Goal: Transaction & Acquisition: Purchase product/service

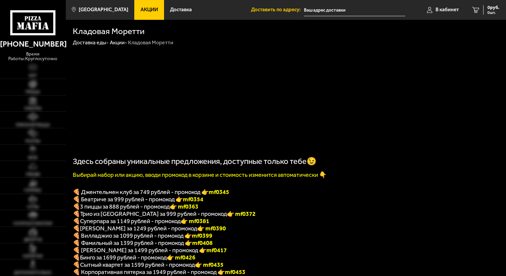
scroll to position [44, 0]
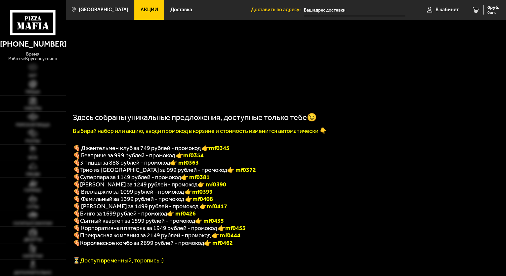
click at [372, 180] on p "🍕 Суперпара за 1149 рублей - промокод 👉 mf0381" at bounding box center [286, 177] width 426 height 7
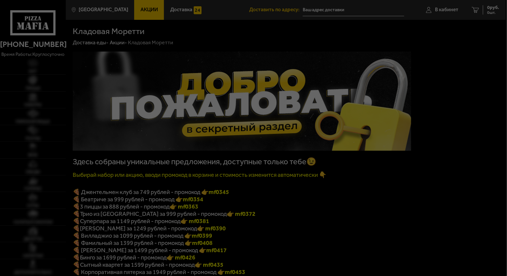
type input "[STREET_ADDRESS][PERSON_NAME]"
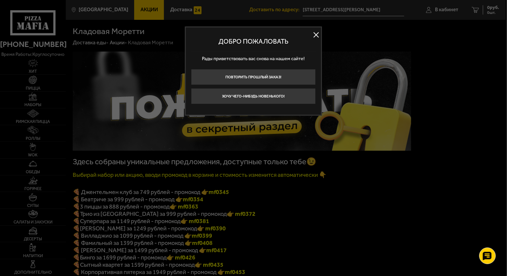
click at [318, 36] on button at bounding box center [316, 35] width 10 height 10
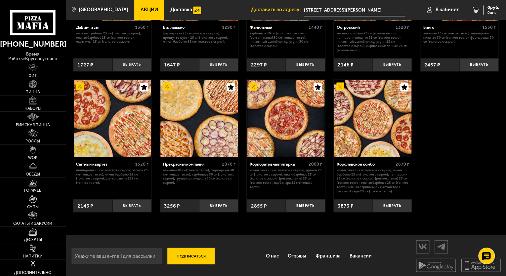
scroll to position [536, 0]
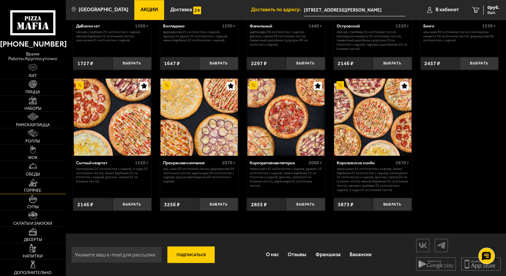
click at [46, 188] on link "Горячее" at bounding box center [33, 186] width 66 height 16
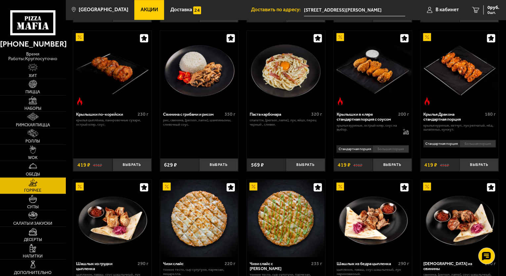
scroll to position [187, 0]
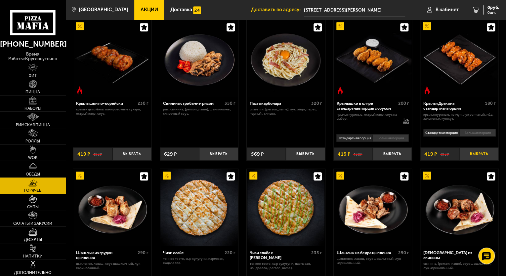
click at [485, 159] on button "Выбрать" at bounding box center [478, 153] width 39 height 13
click at [308, 150] on button "Выбрать" at bounding box center [305, 153] width 39 height 13
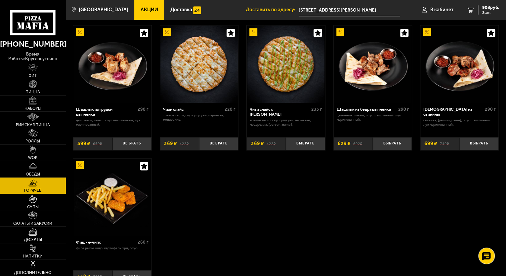
scroll to position [364, 0]
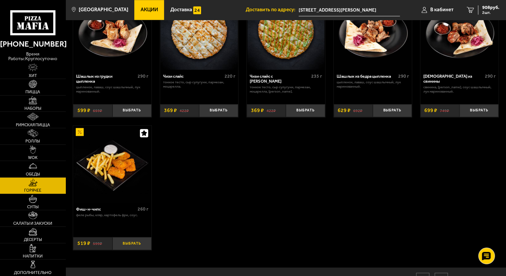
click at [145, 243] on button "Выбрать" at bounding box center [131, 243] width 39 height 13
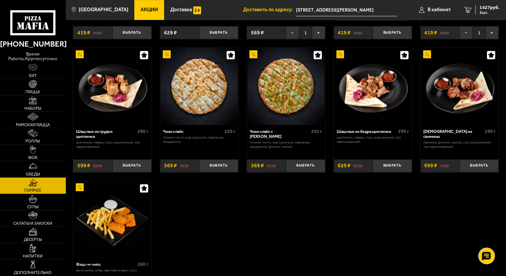
scroll to position [286, 0]
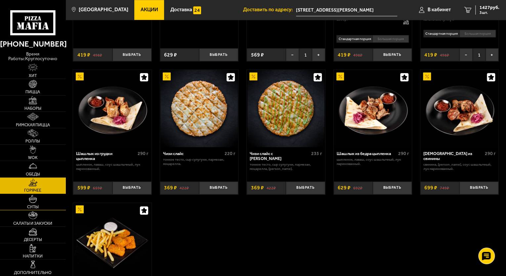
click at [43, 195] on link "Супы" at bounding box center [33, 202] width 66 height 16
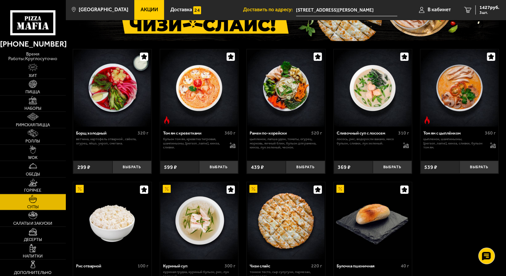
scroll to position [88, 0]
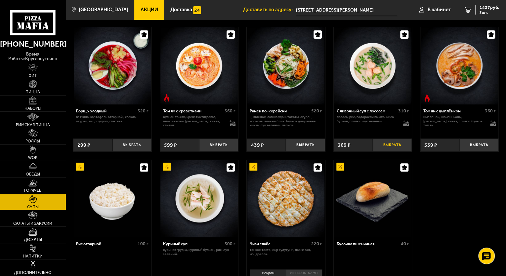
click at [398, 147] on button "Выбрать" at bounding box center [392, 145] width 39 height 13
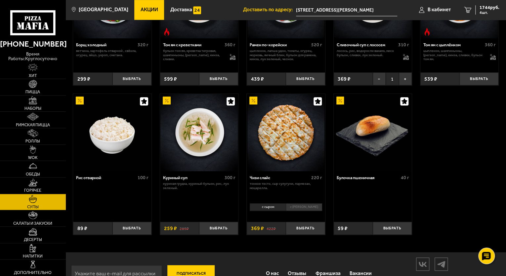
scroll to position [173, 0]
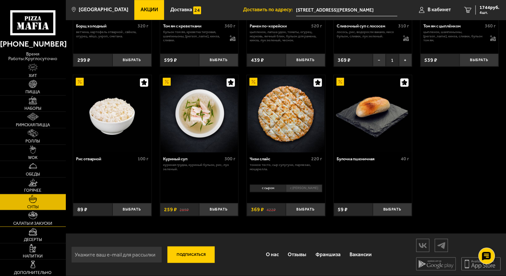
click at [46, 219] on link "Салаты и закуски" at bounding box center [33, 218] width 66 height 16
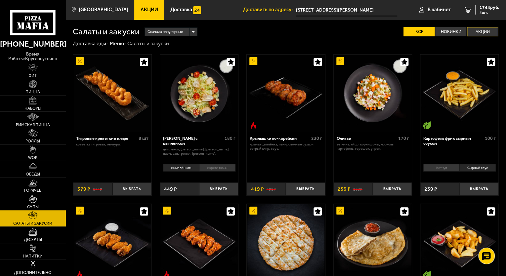
click at [469, 30] on label "Акции" at bounding box center [482, 32] width 31 height 10
click at [0, 0] on input "Акции" at bounding box center [0, 0] width 0 height 0
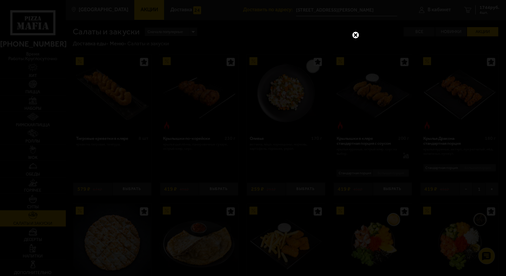
click at [355, 35] on link at bounding box center [355, 35] width 9 height 9
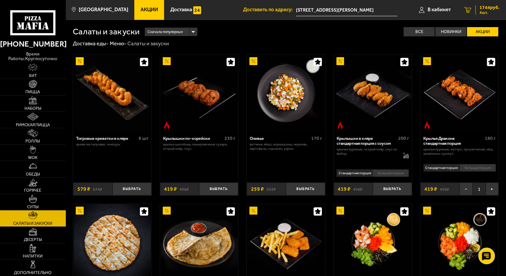
click at [462, 10] on link "4 1744 руб. 4 шт." at bounding box center [481, 10] width 49 height 20
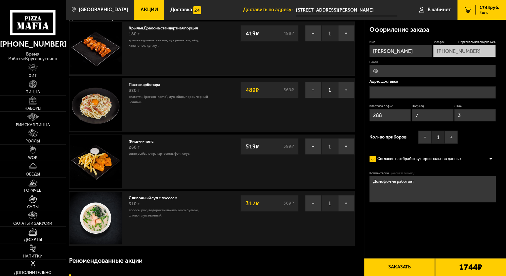
scroll to position [22, 0]
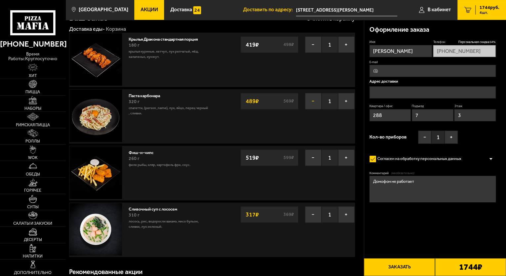
click at [313, 105] on button "−" at bounding box center [313, 101] width 17 height 17
click at [313, 99] on button "−" at bounding box center [313, 101] width 17 height 17
click at [313, 100] on button "−" at bounding box center [313, 101] width 17 height 17
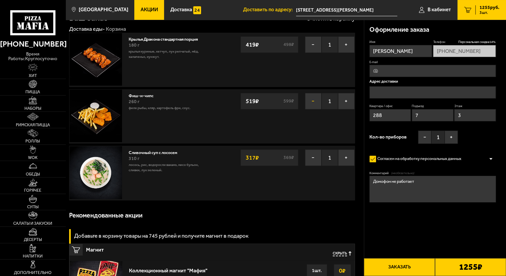
click at [312, 99] on button "−" at bounding box center [313, 101] width 17 height 17
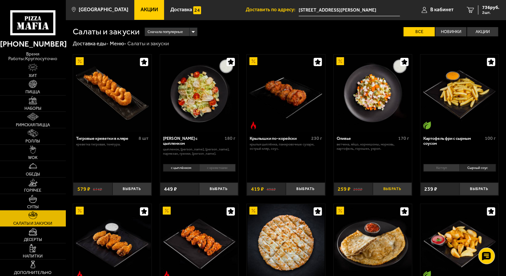
click at [399, 188] on button "Выбрать" at bounding box center [392, 188] width 39 height 13
click at [468, 11] on icon "3" at bounding box center [469, 10] width 7 height 6
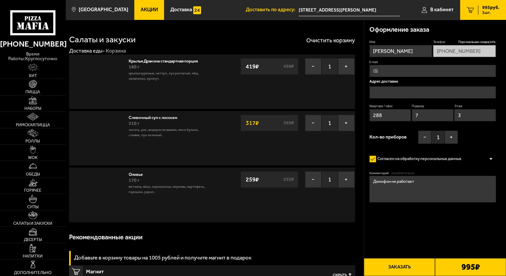
type input "[STREET_ADDRESS][PERSON_NAME]"
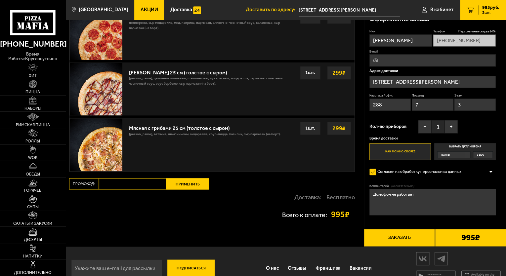
scroll to position [377, 0]
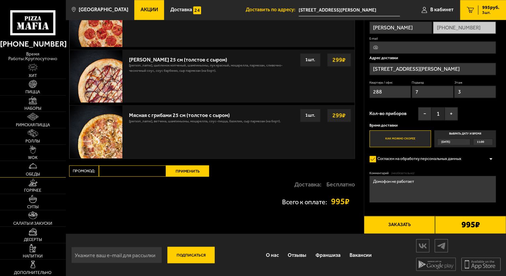
click at [23, 166] on link "Обеды" at bounding box center [33, 169] width 66 height 16
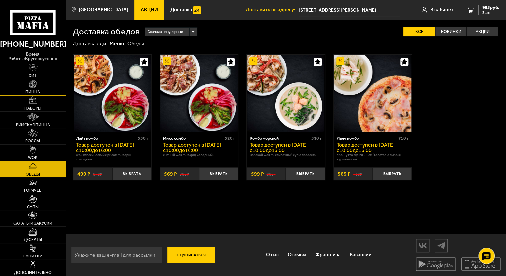
click at [44, 88] on link "Пицца" at bounding box center [33, 87] width 66 height 16
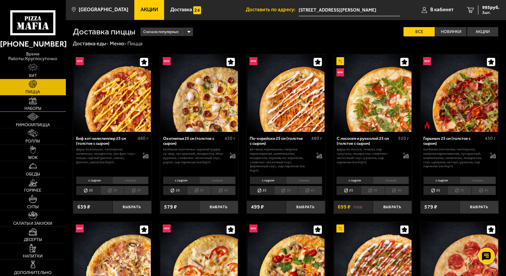
click at [37, 100] on img at bounding box center [33, 100] width 8 height 8
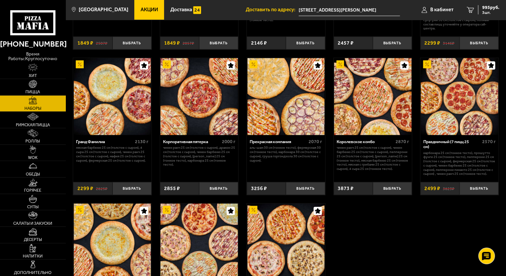
scroll to position [738, 0]
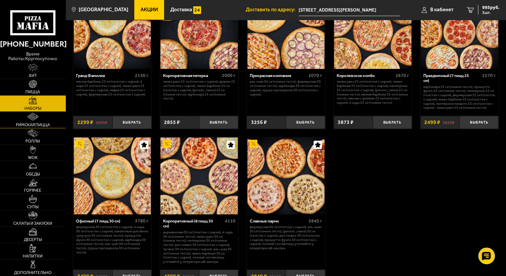
click at [29, 123] on span "Римская пицца" at bounding box center [33, 125] width 34 height 4
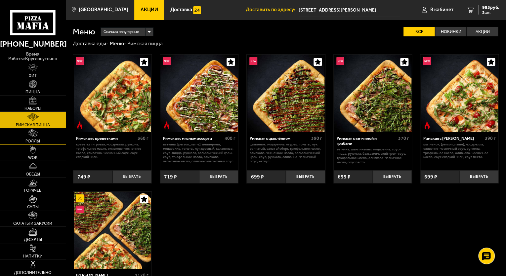
click at [36, 139] on span "Роллы" at bounding box center [32, 141] width 15 height 4
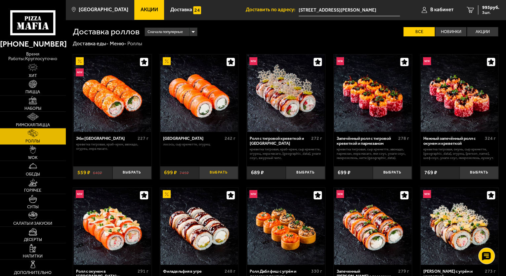
click at [216, 179] on button "Выбрать" at bounding box center [218, 172] width 39 height 13
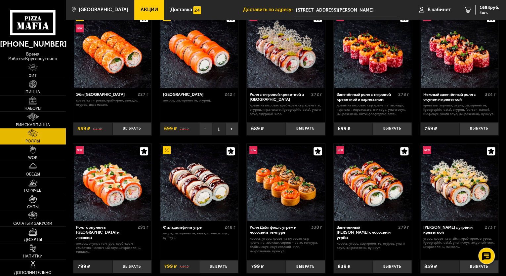
scroll to position [33, 0]
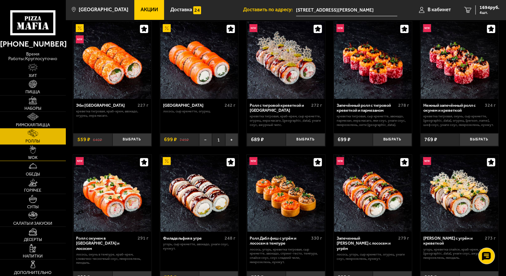
click at [33, 157] on span "WOK" at bounding box center [33, 158] width 10 height 4
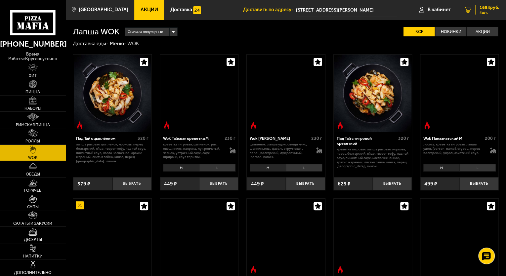
click at [469, 14] on link "4 1694 руб. 4 шт." at bounding box center [481, 10] width 49 height 20
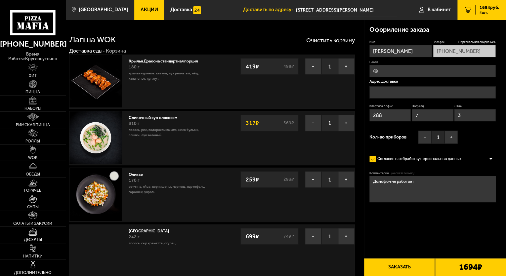
type input "[STREET_ADDRESS][PERSON_NAME]"
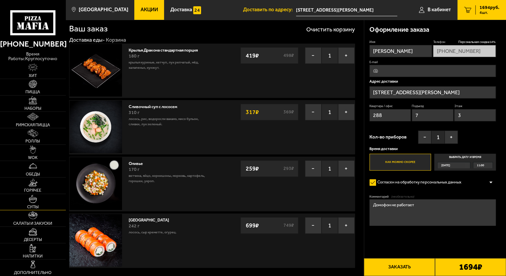
scroll to position [22, 0]
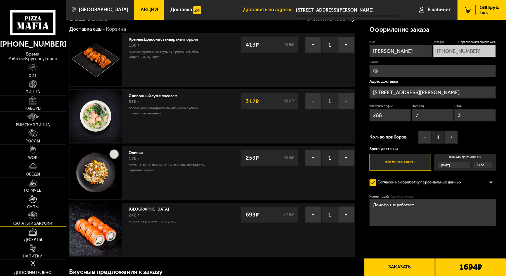
click at [38, 218] on link "Салаты и закуски" at bounding box center [33, 218] width 66 height 16
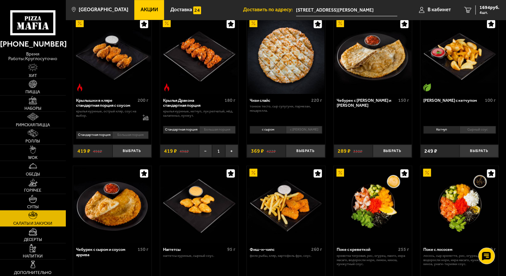
scroll to position [231, 0]
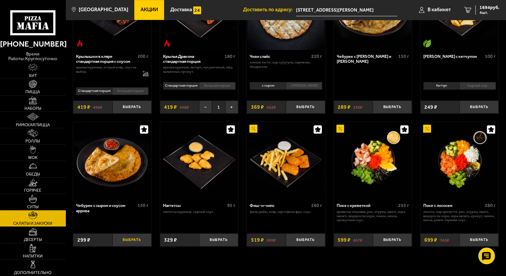
click at [133, 238] on button "Выбрать" at bounding box center [131, 239] width 39 height 13
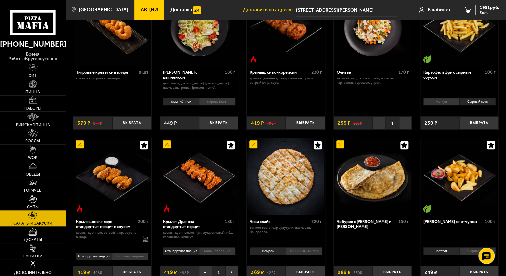
scroll to position [77, 0]
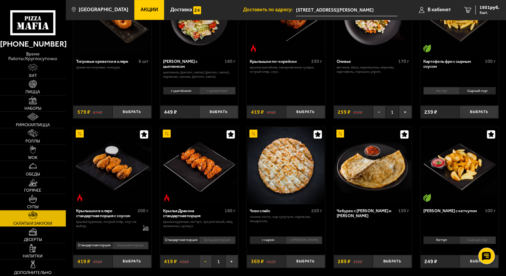
click at [207, 260] on button "−" at bounding box center [205, 261] width 13 height 13
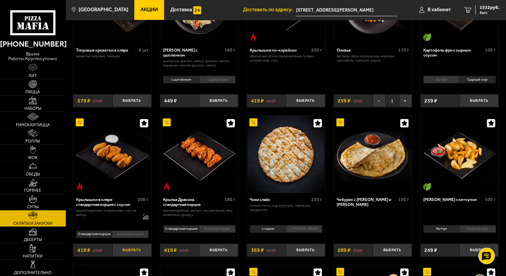
click at [140, 250] on button "Выбрать" at bounding box center [131, 250] width 39 height 13
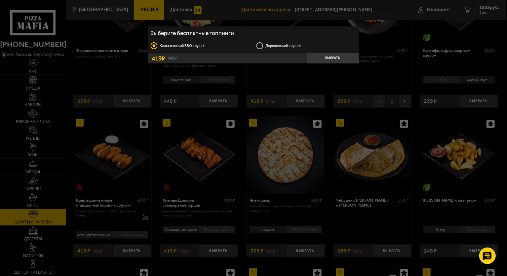
click at [259, 46] on label "Деревенский соус 25г" at bounding box center [306, 46] width 100 height 8
click at [0, 0] on input "Деревенский соус 25г" at bounding box center [0, 0] width 0 height 0
click at [139, 159] on div at bounding box center [253, 138] width 507 height 276
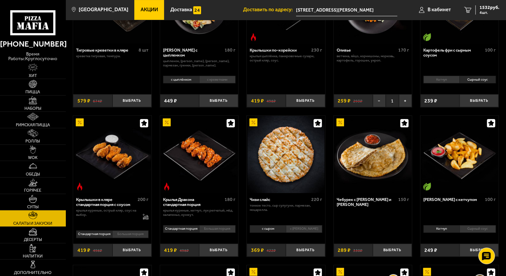
click at [129, 155] on img at bounding box center [112, 154] width 77 height 77
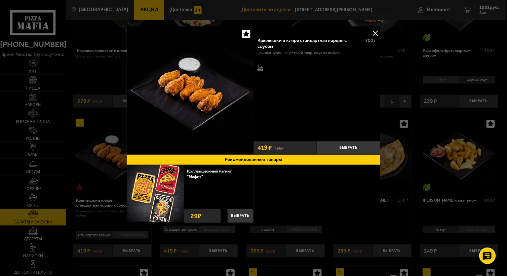
click at [315, 186] on div "Коллекционный магнит "Мафия" Выбрать 29 ₽ Выбрать 29 ₽" at bounding box center [254, 195] width 254 height 60
click at [376, 33] on button at bounding box center [376, 33] width 10 height 10
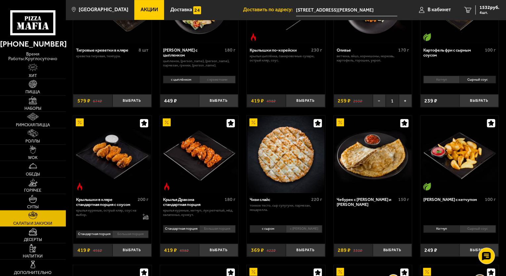
click at [128, 234] on li "Большая порция" at bounding box center [130, 234] width 36 height 8
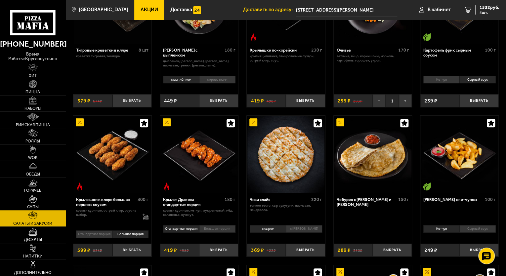
click at [103, 235] on li "Стандартная порция" at bounding box center [94, 234] width 36 height 8
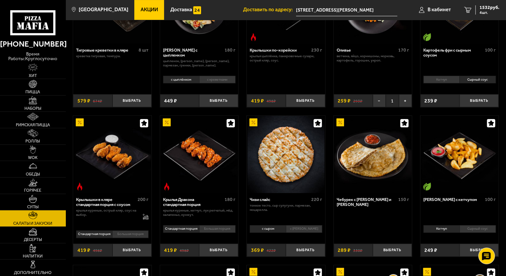
click at [121, 235] on li "Большая порция" at bounding box center [130, 234] width 36 height 8
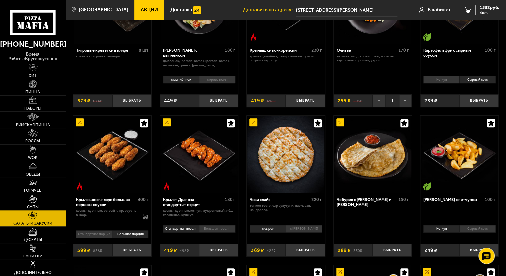
click at [103, 237] on li "Стандартная порция" at bounding box center [94, 234] width 36 height 8
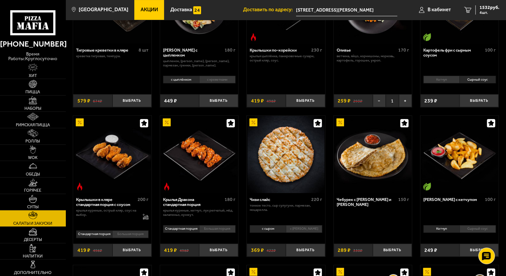
click at [127, 234] on li "Большая порция" at bounding box center [130, 234] width 36 height 8
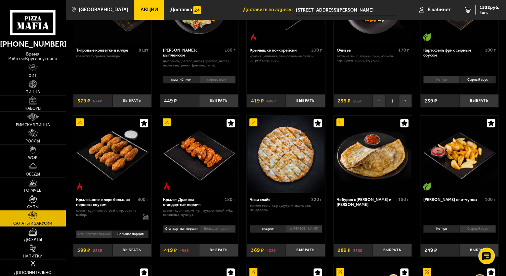
click at [101, 234] on li "Стандартная порция" at bounding box center [94, 234] width 36 height 8
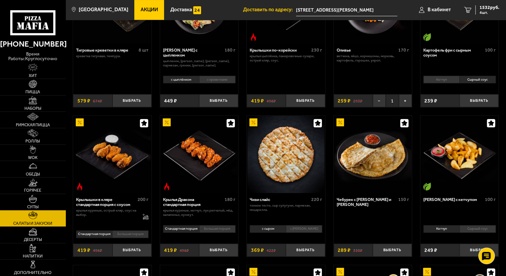
click at [128, 234] on li "Большая порция" at bounding box center [130, 234] width 36 height 8
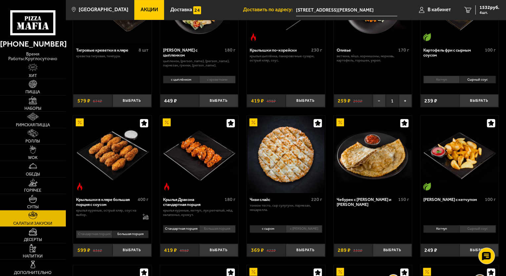
click at [96, 235] on li "Стандартная порция" at bounding box center [94, 234] width 36 height 8
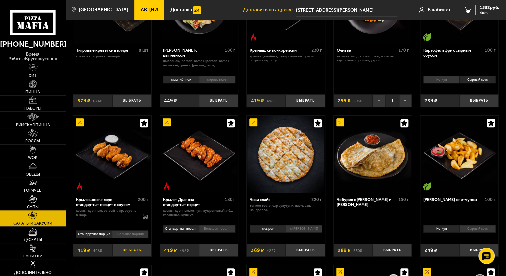
click at [133, 249] on button "Выбрать" at bounding box center [131, 250] width 39 height 13
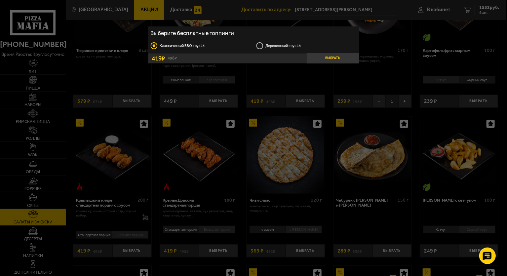
click at [346, 59] on button "Выбрать" at bounding box center [332, 58] width 53 height 10
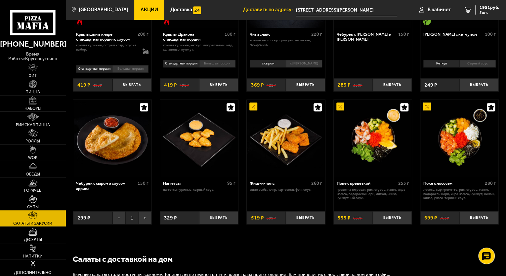
scroll to position [231, 0]
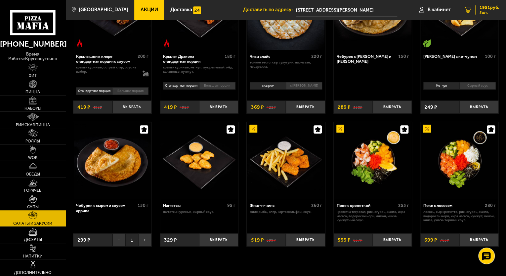
click at [469, 12] on icon "5" at bounding box center [467, 10] width 7 height 6
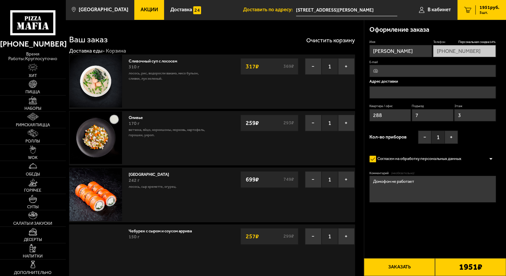
type input "[STREET_ADDRESS][PERSON_NAME]"
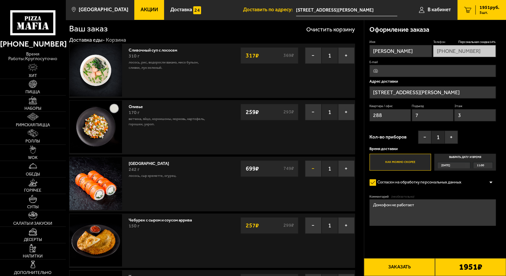
scroll to position [44, 0]
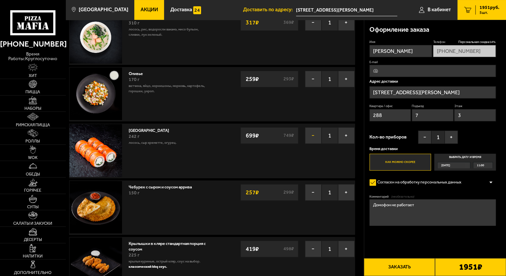
click at [308, 135] on button "−" at bounding box center [313, 135] width 17 height 17
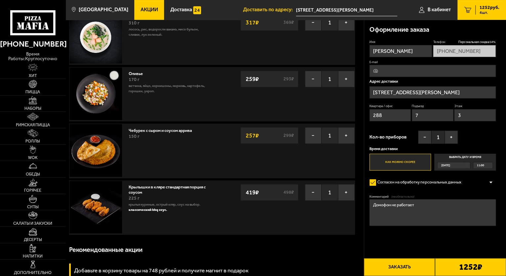
click at [370, 181] on label "Согласен на обработку персональных данных" at bounding box center [417, 182] width 97 height 11
click at [0, 0] on input "Согласен на обработку персональных данных" at bounding box center [0, 0] width 0 height 0
click at [370, 181] on label "Согласен на обработку персональных данных" at bounding box center [417, 182] width 97 height 11
click at [0, 0] on input "Согласен на обработку персональных данных" at bounding box center [0, 0] width 0 height 0
click at [489, 181] on div at bounding box center [491, 182] width 10 height 5
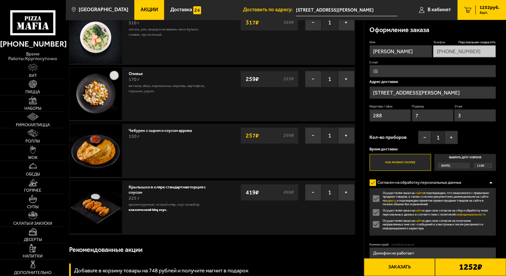
click at [375, 215] on label "Осуществляя заказ на сайте я даю свое согласие на сбор и обработку моих персона…" at bounding box center [432, 213] width 127 height 8
click at [0, 0] on input "Осуществляя заказ на сайте я даю свое согласие на сбор и обработку моих персона…" at bounding box center [0, 0] width 0 height 0
click at [375, 215] on label "Осуществляя заказ на сайте я даю свое согласие на сбор и обработку моих персона…" at bounding box center [432, 213] width 127 height 8
click at [0, 0] on input "Осуществляя заказ на сайте я даю свое согласие на сбор и обработку моих персона…" at bounding box center [0, 0] width 0 height 0
click at [374, 225] on label "Осуществляя заказ на сайте я даю свое согласие на получение направляемых мне см…" at bounding box center [432, 223] width 127 height 11
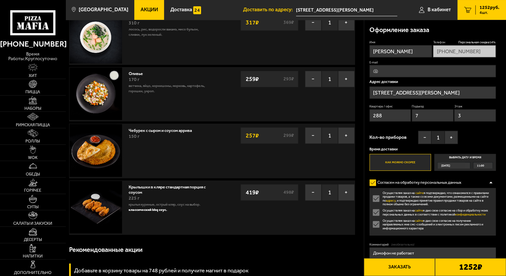
click at [0, 0] on input "Осуществляя заказ на сайте я даю свое согласие на получение направляемых мне см…" at bounding box center [0, 0] width 0 height 0
click at [374, 225] on label "Осуществляя заказ на сайте я даю свое согласие на получение направляемых мне см…" at bounding box center [432, 223] width 127 height 11
click at [0, 0] on input "Осуществляя заказ на сайте я даю свое согласие на получение направляемых мне см…" at bounding box center [0, 0] width 0 height 0
click at [373, 201] on label "Осуществляя заказ на сайте я подтверждаю, что ознакомился с правилами продажи т…" at bounding box center [432, 198] width 127 height 15
click at [0, 0] on input "Осуществляя заказ на сайте я подтверждаю, что ознакомился с правилами продажи т…" at bounding box center [0, 0] width 0 height 0
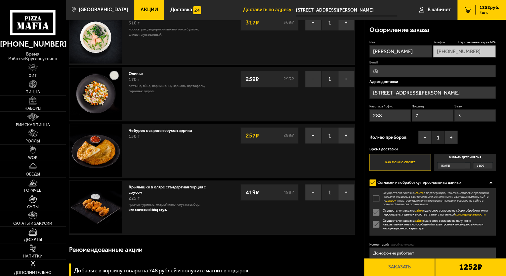
click at [373, 201] on label "Осуществляя заказ на сайте я подтверждаю, что ознакомился с правилами продажи т…" at bounding box center [432, 198] width 127 height 15
click at [0, 0] on input "Осуществляя заказ на сайте я подтверждаю, что ознакомился с правилами продажи т…" at bounding box center [0, 0] width 0 height 0
click at [492, 183] on div at bounding box center [491, 182] width 10 height 5
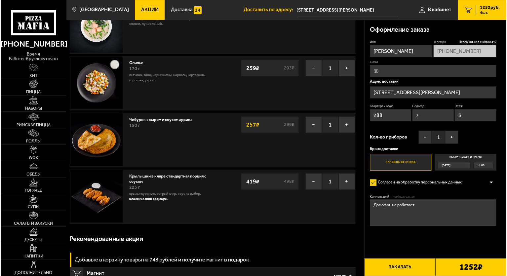
scroll to position [99, 0]
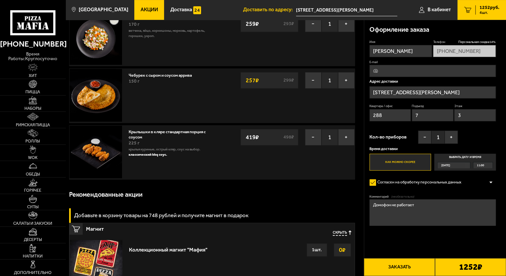
click at [405, 261] on button "Заказать" at bounding box center [399, 267] width 71 height 18
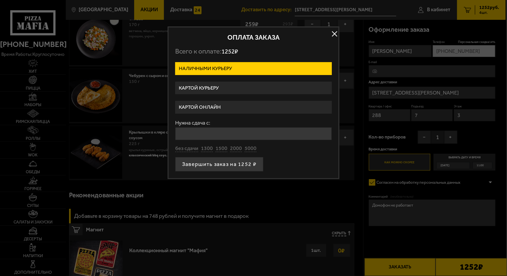
click at [219, 109] on label "Картой онлайн" at bounding box center [253, 107] width 157 height 13
click at [0, 0] on input "Картой онлайн" at bounding box center [0, 0] width 0 height 0
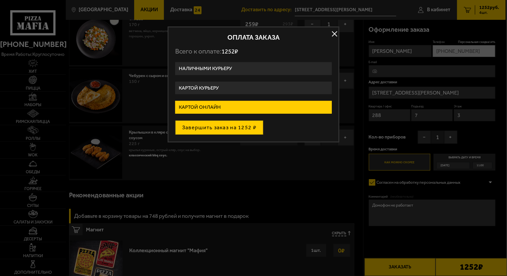
click at [237, 125] on button "Завершить заказ на 1252 ₽" at bounding box center [219, 127] width 88 height 15
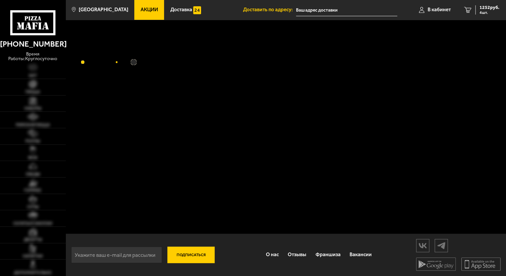
type input "[STREET_ADDRESS][PERSON_NAME]"
